Goal: Information Seeking & Learning: Check status

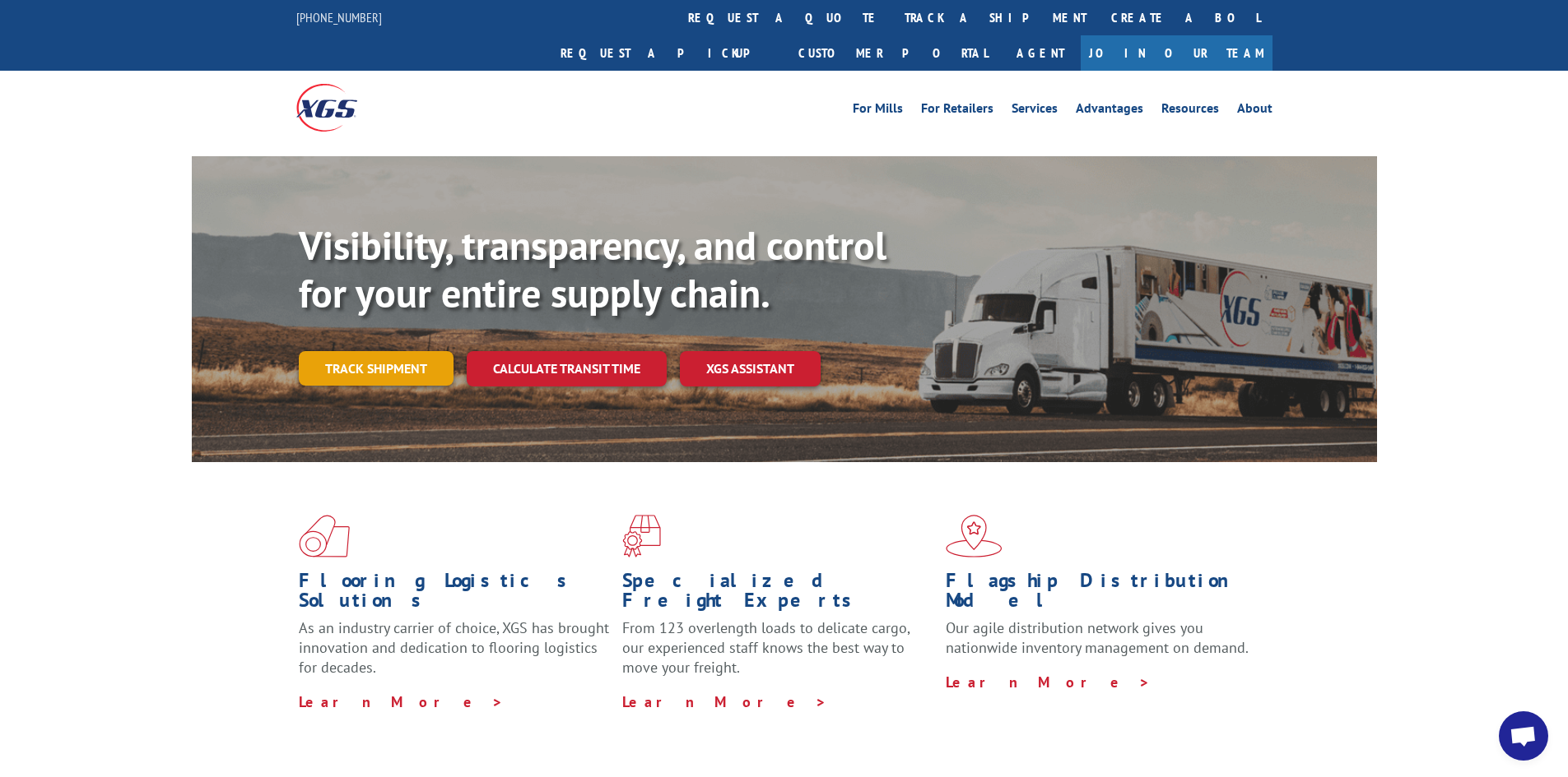
click at [392, 351] on link "Track shipment" at bounding box center [376, 368] width 155 height 35
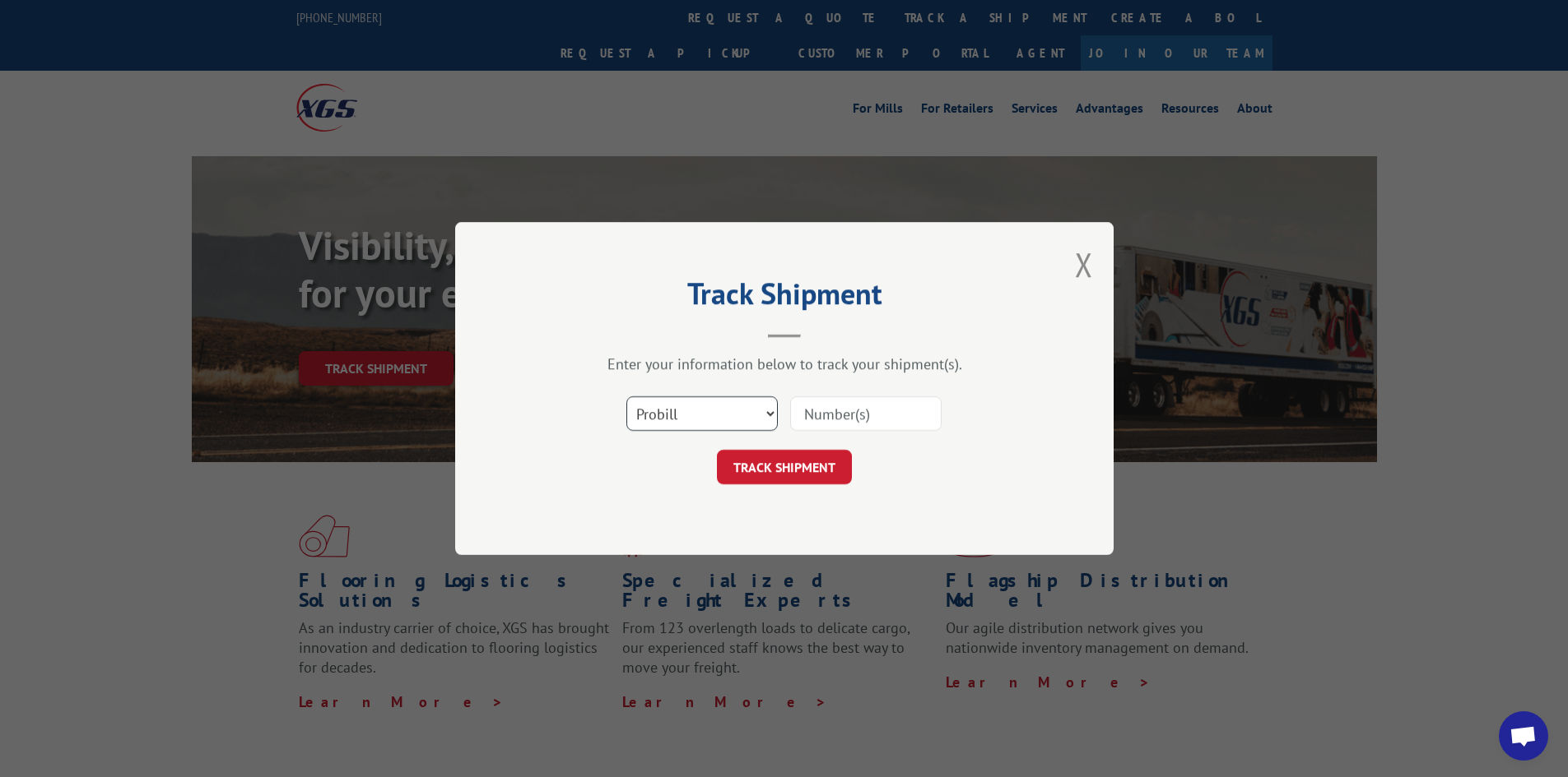
click at [688, 420] on select "Select category... Probill BOL PO" at bounding box center [701, 414] width 152 height 35
select select "bol"
click at [626, 396] on select "Select category... Probill BOL PO" at bounding box center [701, 414] width 152 height 35
click at [806, 420] on input at bounding box center [865, 414] width 152 height 35
paste input "CP-029044"
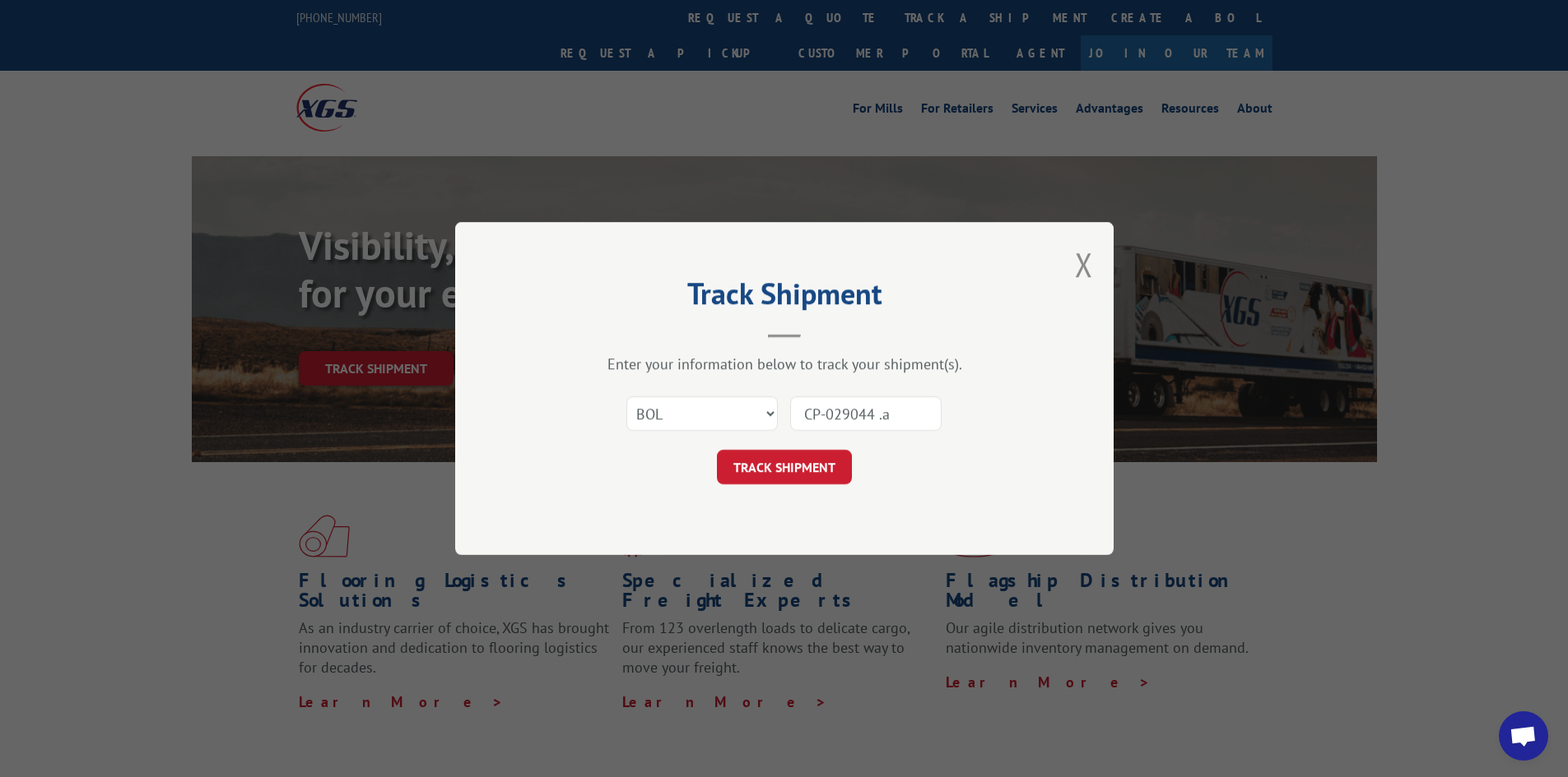
click at [875, 417] on input "CP-029044 .a" at bounding box center [865, 414] width 152 height 35
type input "CP-029044.a"
click at [827, 463] on button "TRACK SHIPMENT" at bounding box center [784, 468] width 135 height 35
